Goal: Task Accomplishment & Management: Manage account settings

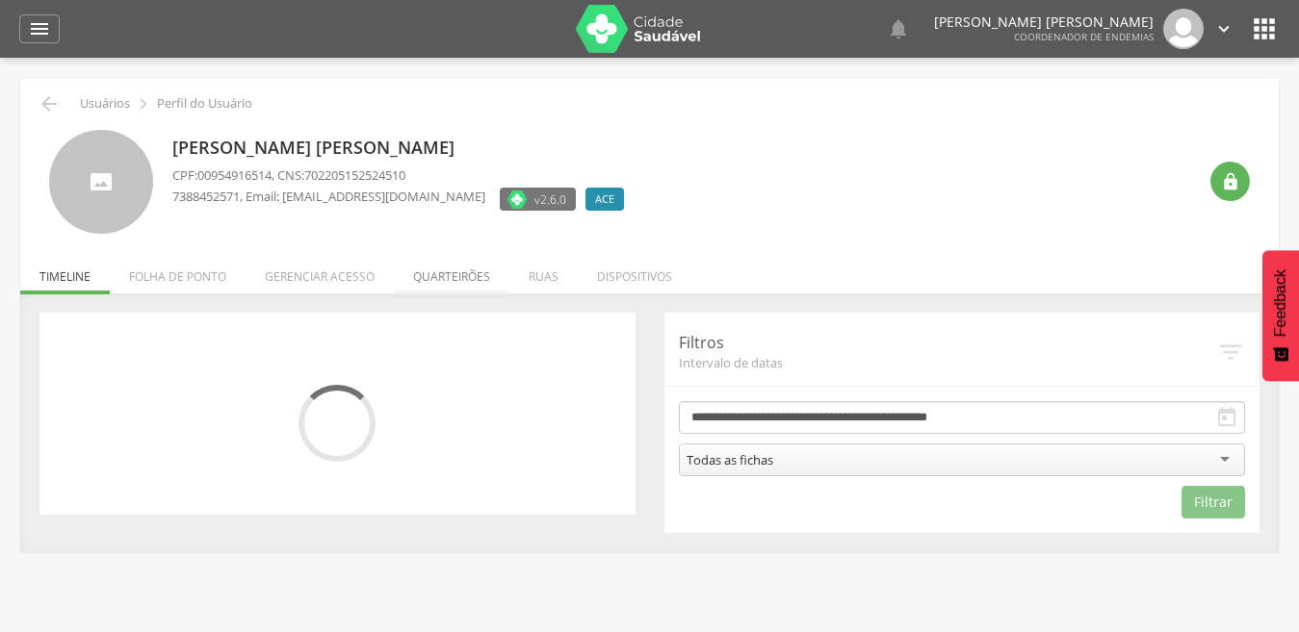
click at [459, 290] on li "Quarteirões" at bounding box center [452, 271] width 116 height 45
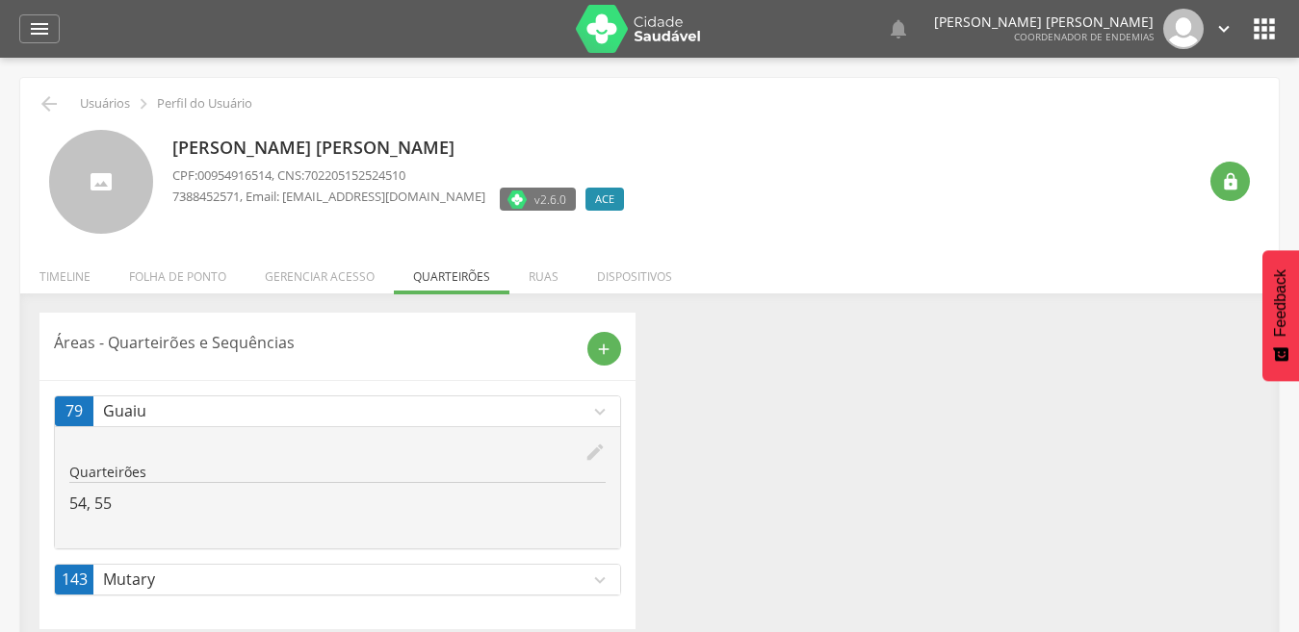
click at [589, 574] on icon "expand_more" at bounding box center [599, 580] width 21 height 21
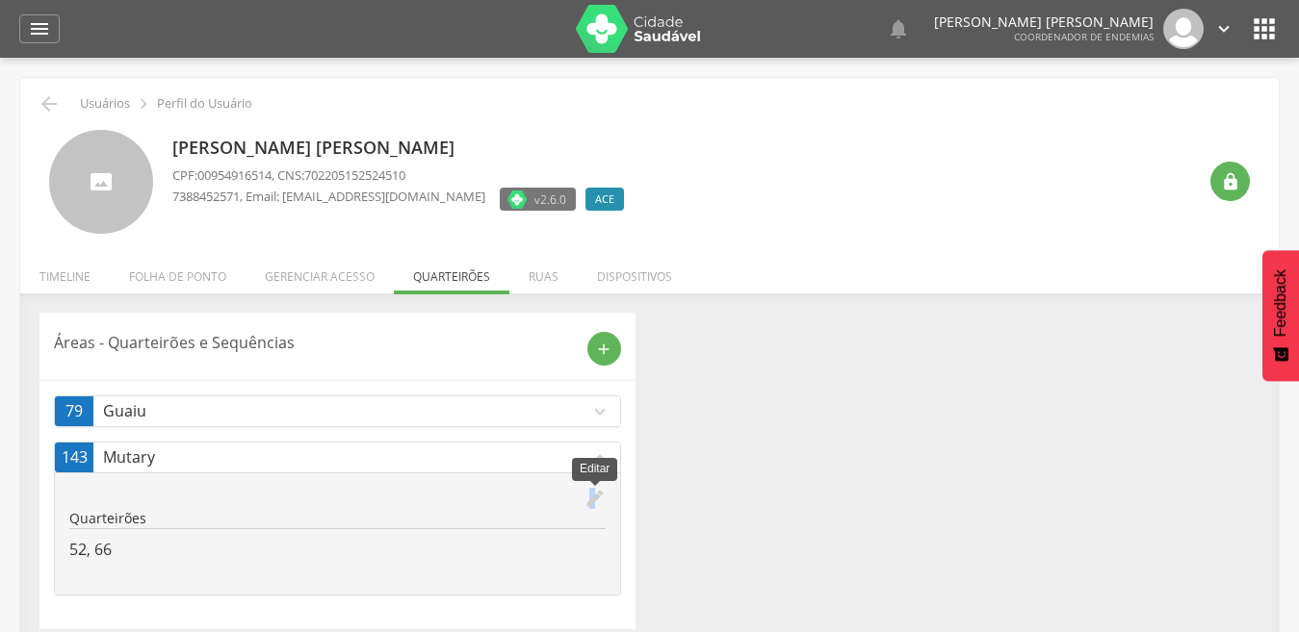
click at [591, 495] on icon "edit" at bounding box center [594, 498] width 21 height 21
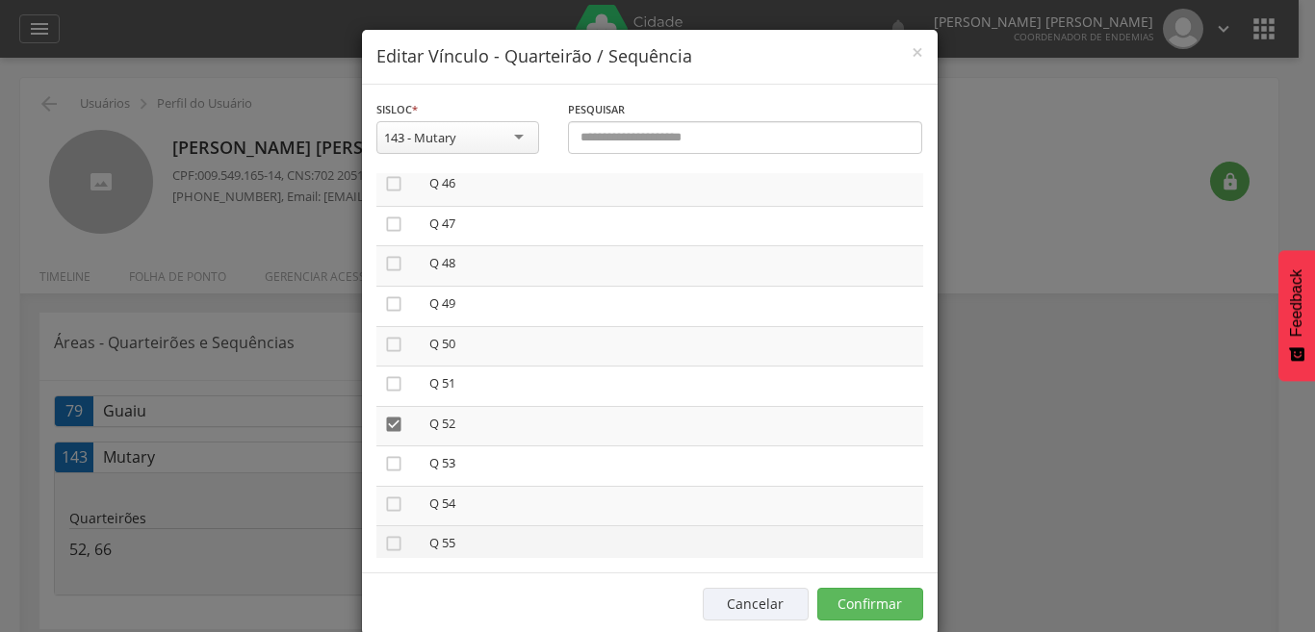
scroll to position [1887, 0]
click at [389, 421] on icon "" at bounding box center [393, 421] width 19 height 19
click at [386, 514] on icon "" at bounding box center [393, 519] width 19 height 19
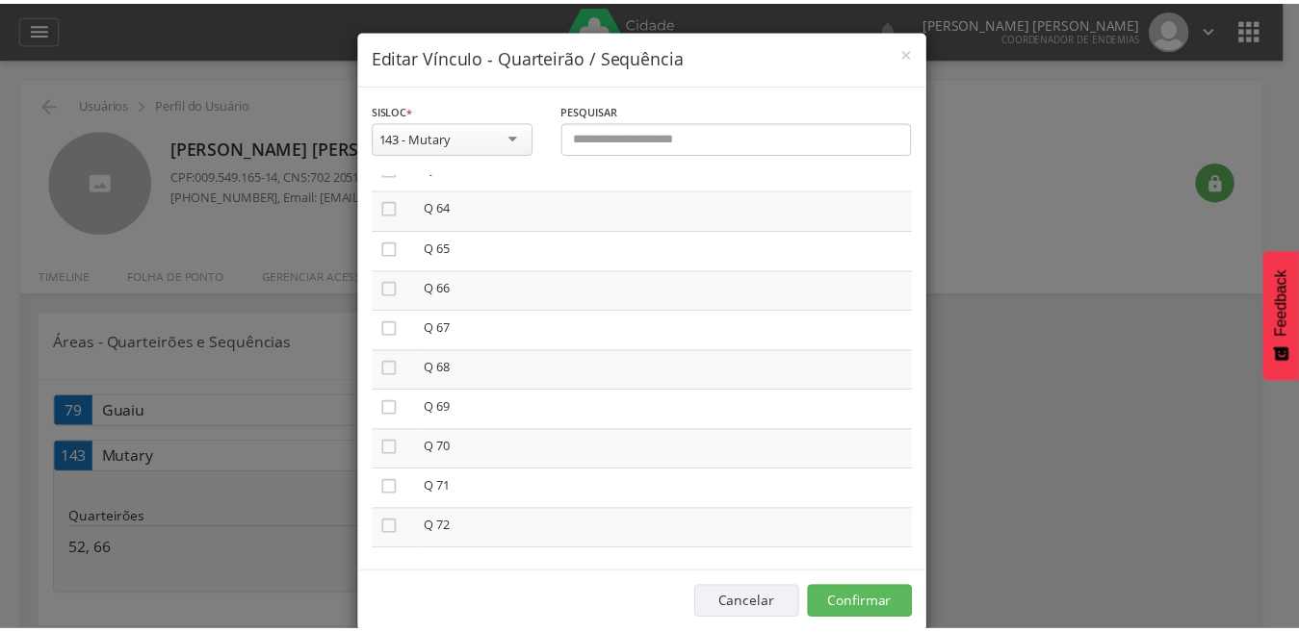
scroll to position [2618, 0]
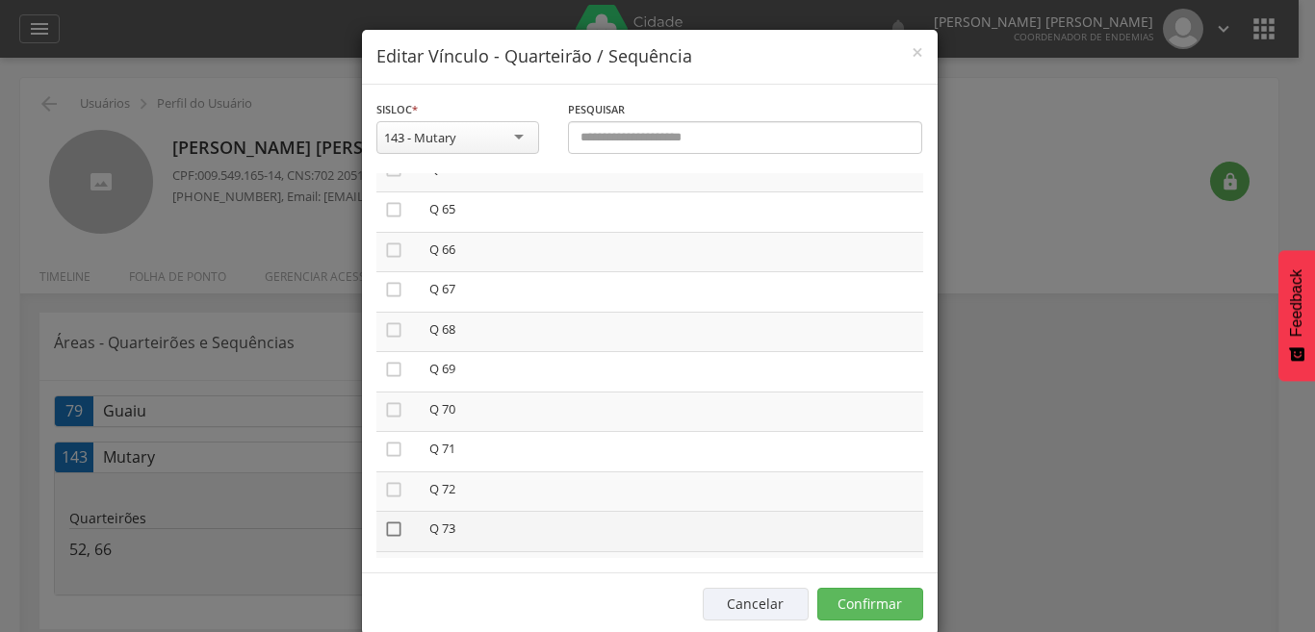
click at [384, 529] on icon "" at bounding box center [393, 529] width 19 height 19
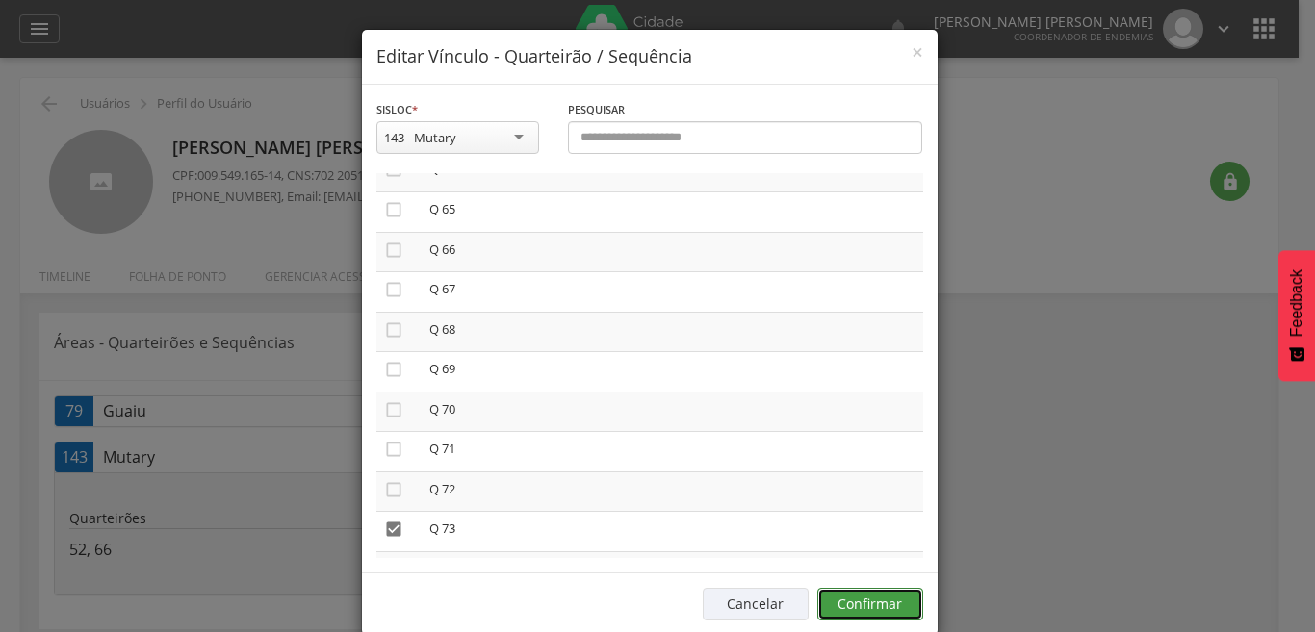
click at [891, 593] on button "Confirmar" at bounding box center [870, 604] width 106 height 33
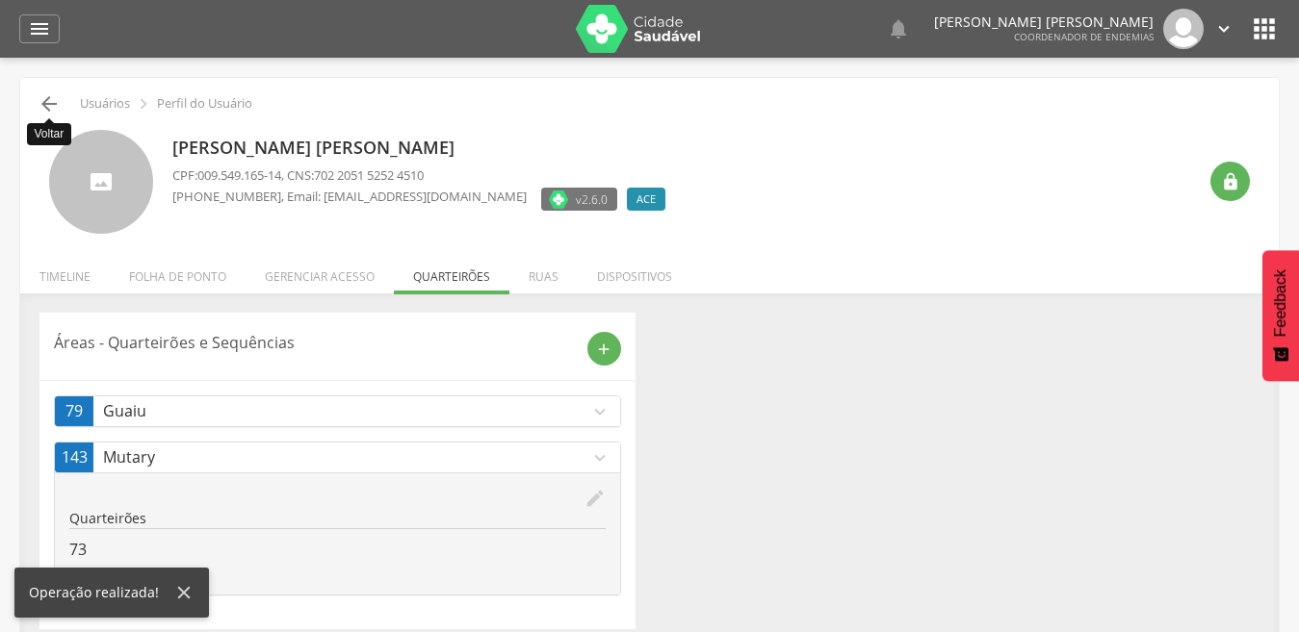
click at [46, 106] on icon "" at bounding box center [49, 103] width 23 height 23
